Goal: Navigation & Orientation: Find specific page/section

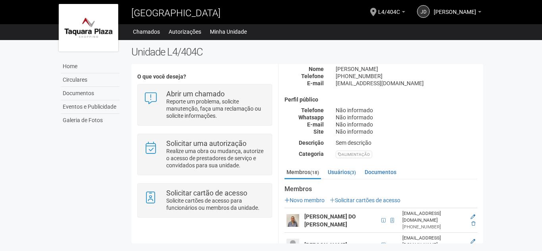
scroll to position [119, 0]
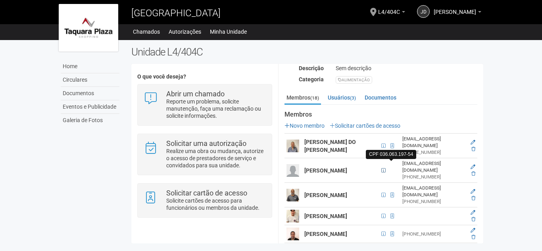
click at [386, 168] on span at bounding box center [384, 170] width 4 height 5
click at [471, 165] on icon at bounding box center [473, 167] width 5 height 5
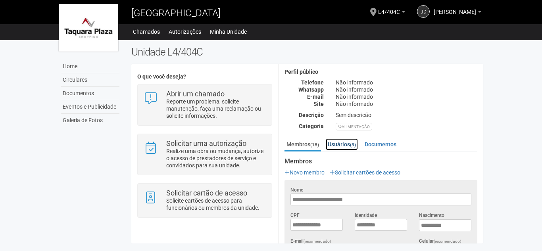
scroll to position [0, 0]
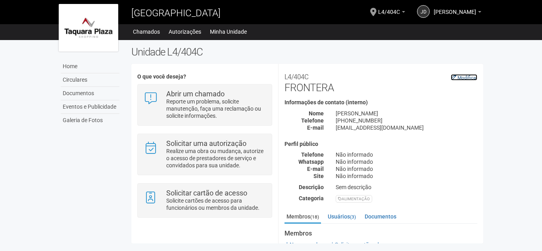
click at [464, 75] on small "Modificar" at bounding box center [468, 78] width 20 height 6
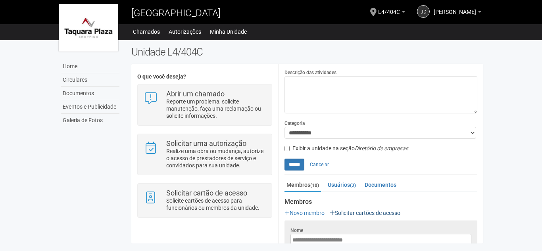
scroll to position [156, 0]
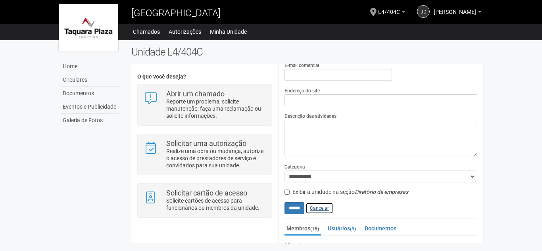
click at [322, 203] on link "Cancelar" at bounding box center [320, 209] width 28 height 12
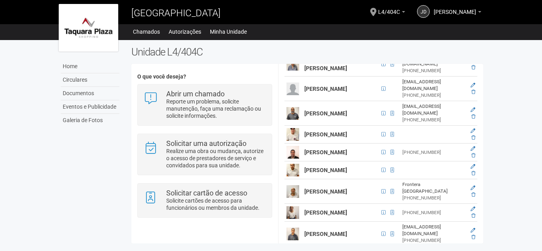
scroll to position [309, 0]
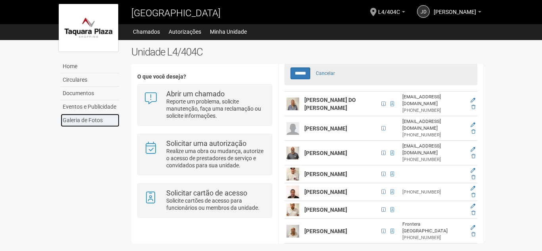
click at [77, 121] on link "Galeria de Fotos" at bounding box center [90, 120] width 59 height 13
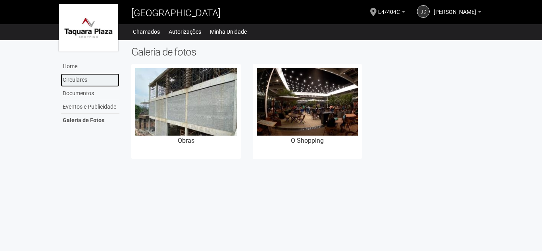
click at [73, 77] on link "Circulares" at bounding box center [90, 80] width 59 height 14
